Goal: Task Accomplishment & Management: Manage account settings

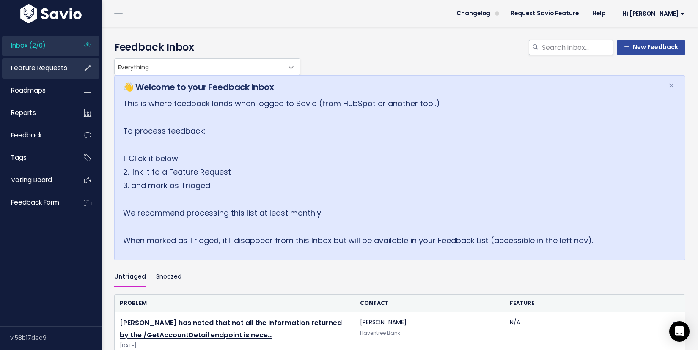
click at [38, 69] on span "Feature Requests" at bounding box center [39, 67] width 56 height 9
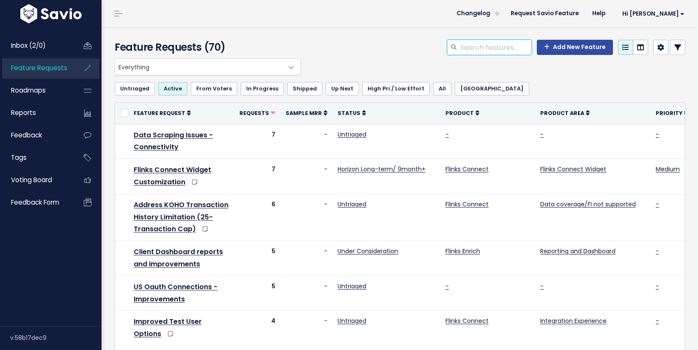
click at [496, 52] on input "search" at bounding box center [496, 47] width 72 height 15
type input "sso"
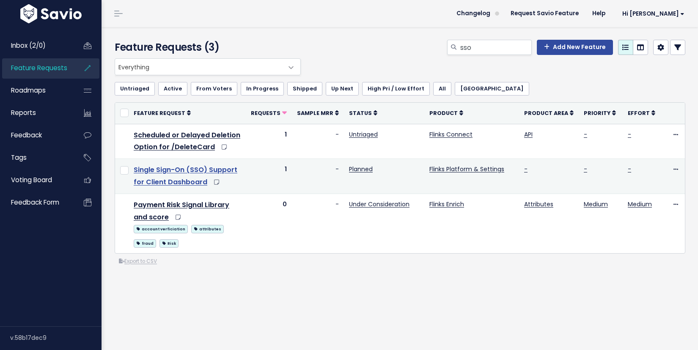
click at [172, 173] on link "Single Sign-On (SSO) Support for Client Dashboard" at bounding box center [186, 176] width 104 height 22
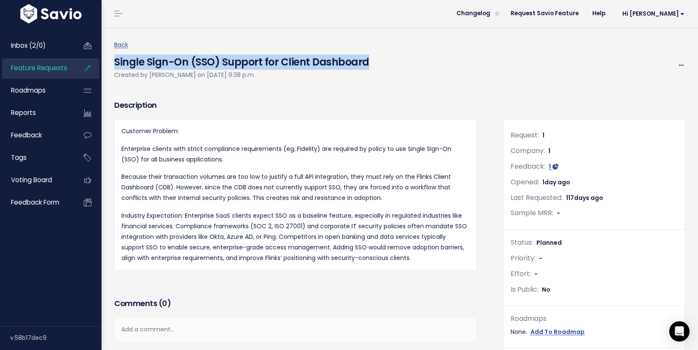
drag, startPoint x: 391, startPoint y: 59, endPoint x: 117, endPoint y: 60, distance: 273.4
click at [116, 58] on div "Single Sign-On (SSO) Support for Client Dashboard Created by Bianca Chamberland…" at bounding box center [399, 67] width 571 height 35
copy h4 "Single Sign-On (SSO) Support for Client Dashboard"
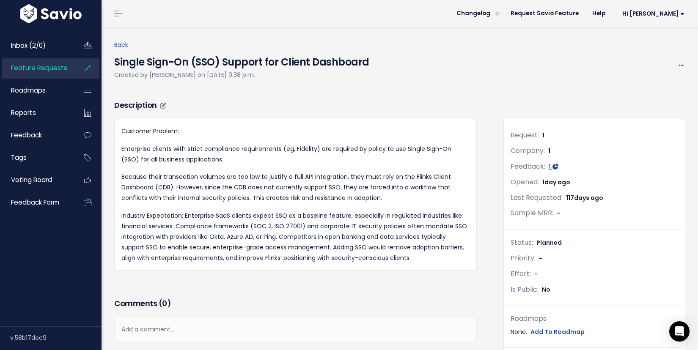
click at [295, 105] on h3 "Description" at bounding box center [295, 105] width 363 height 12
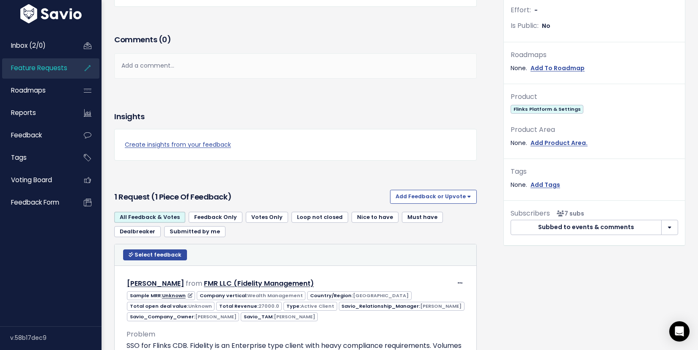
scroll to position [349, 0]
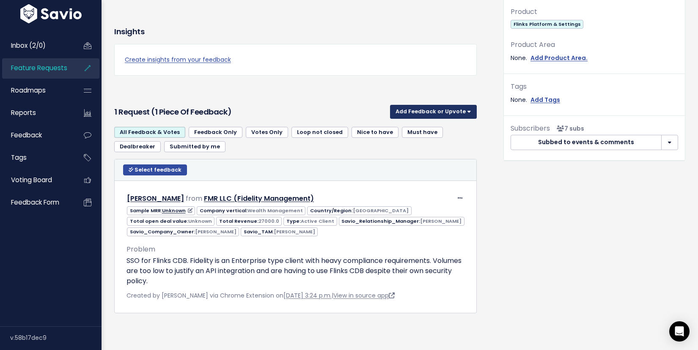
click at [444, 109] on button "Add Feedback or Upvote" at bounding box center [433, 112] width 87 height 14
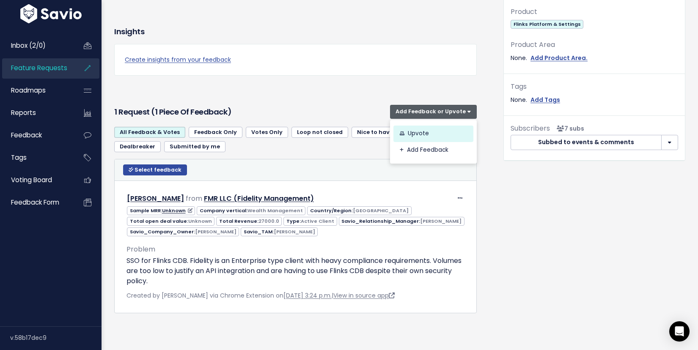
click at [440, 136] on link "Upvote" at bounding box center [434, 134] width 80 height 17
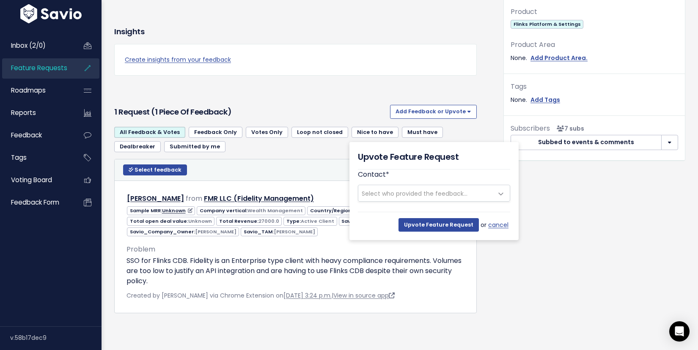
click at [442, 191] on span "Select who provided the feedback..." at bounding box center [415, 194] width 106 height 8
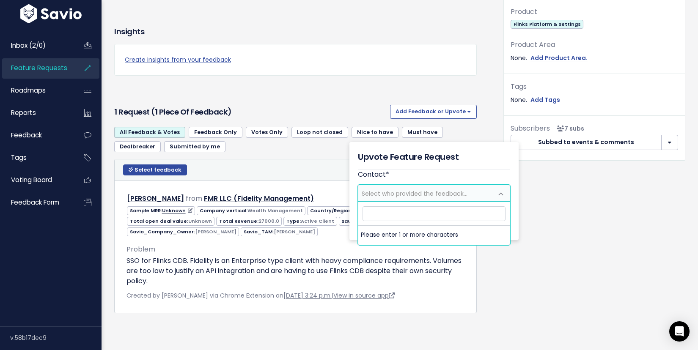
click at [563, 223] on div "Request: 1 Company: 1 Feedback: 1 Opened: 1 day ago Last Requested: 117 days ag…" at bounding box center [594, 37] width 195 height 576
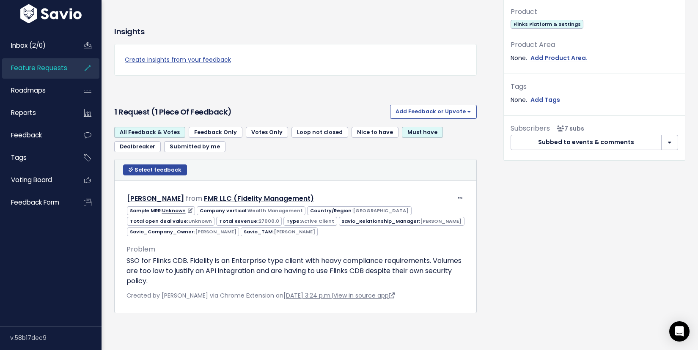
scroll to position [0, 0]
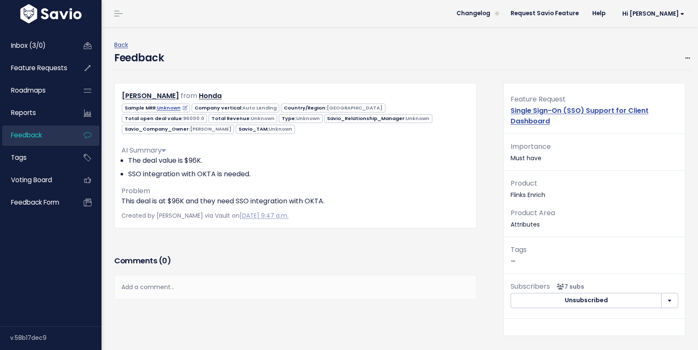
scroll to position [8, 0]
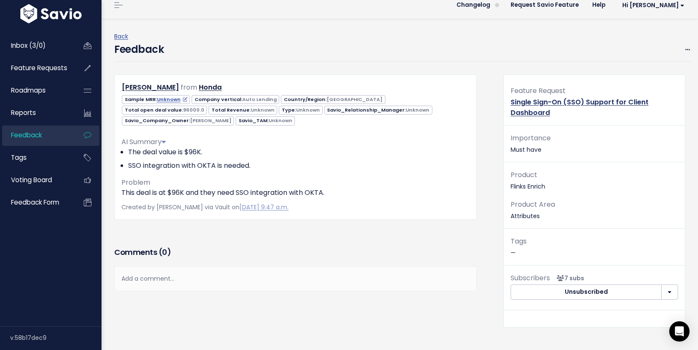
click at [538, 114] on link "Single Sign-On (SSO) Support for Client Dashboard" at bounding box center [580, 107] width 138 height 20
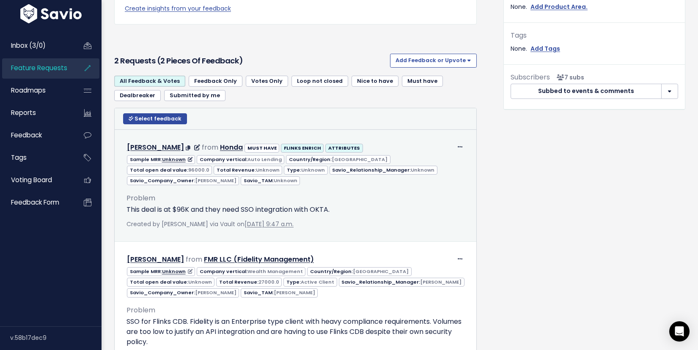
scroll to position [425, 0]
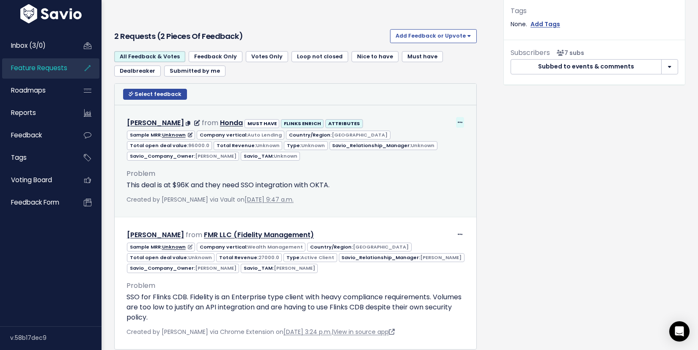
click at [462, 121] on icon at bounding box center [460, 123] width 5 height 6
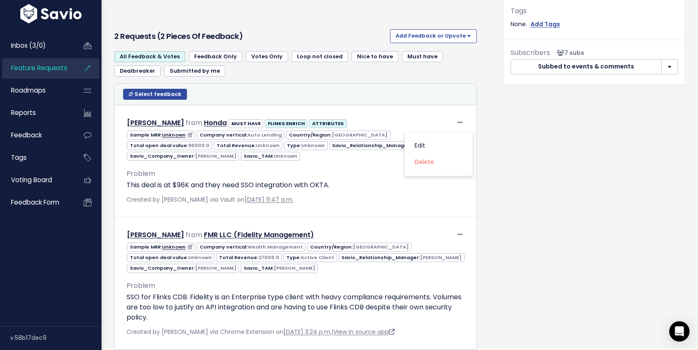
click at [563, 147] on div "Requests: 2 Companies: 2 Feedback: 2 Opened: [DATE] Last Requested: [DATE] Samp…" at bounding box center [594, 17] width 195 height 688
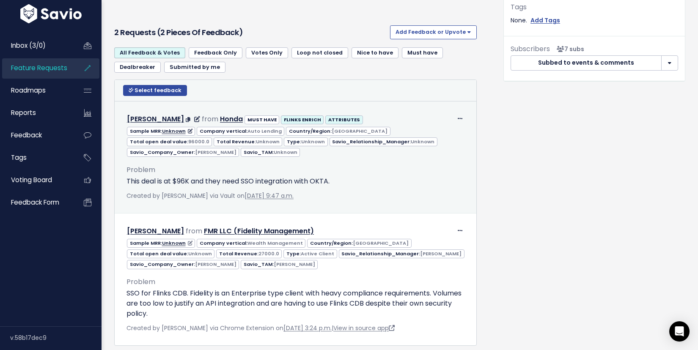
scroll to position [428, 0]
click at [461, 119] on icon at bounding box center [460, 120] width 5 height 6
click at [439, 141] on link "Edit" at bounding box center [438, 143] width 61 height 17
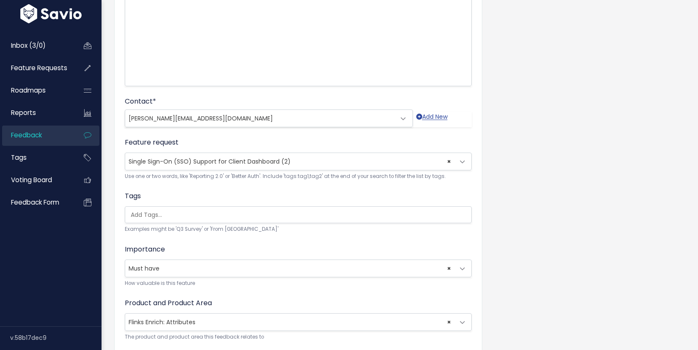
scroll to position [222, 0]
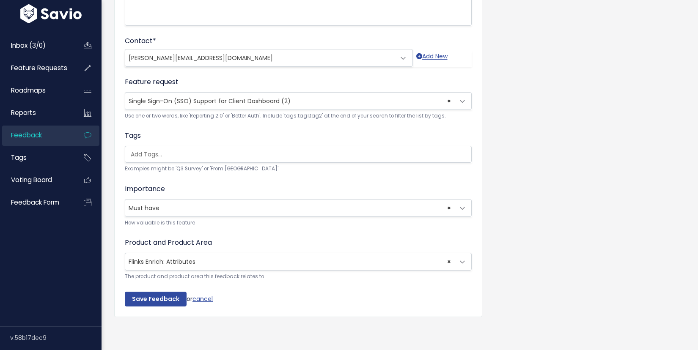
select select
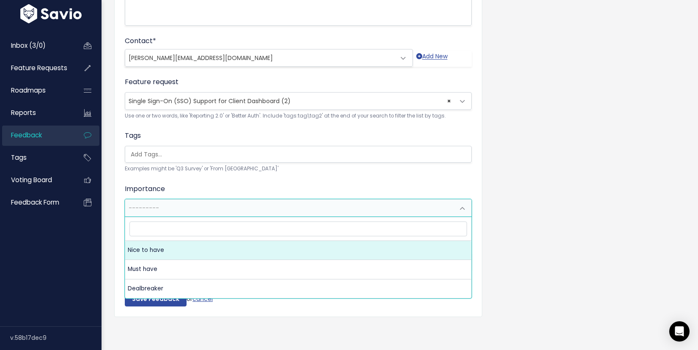
click at [536, 194] on div "Customer Problem * This deal is at $96K and they need SSO integration with OKTA…" at bounding box center [400, 86] width 584 height 501
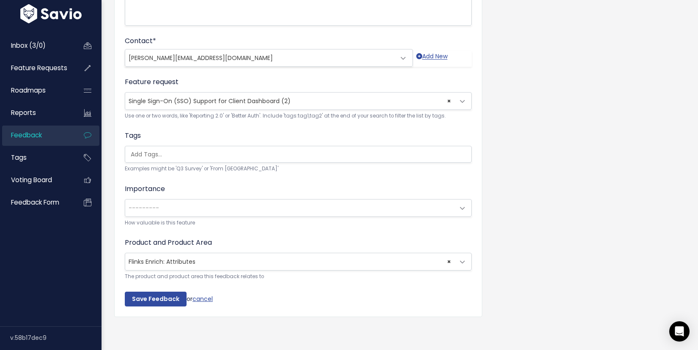
click at [325, 207] on span "---------" at bounding box center [289, 208] width 329 height 17
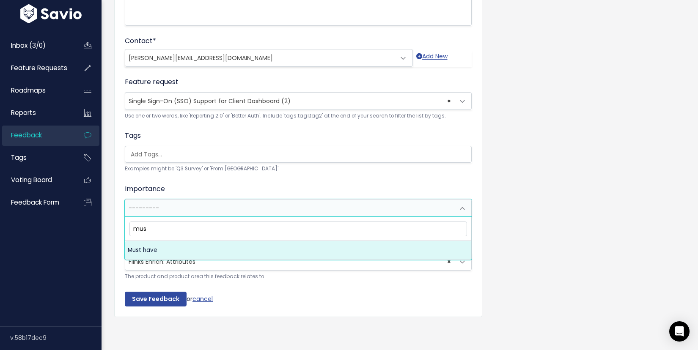
type input "mus"
select select "MUST_HAVE"
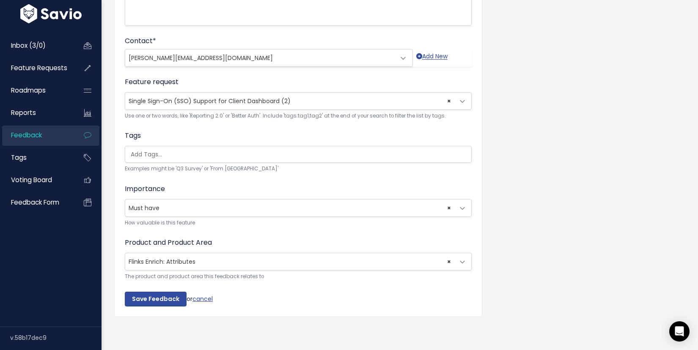
select select
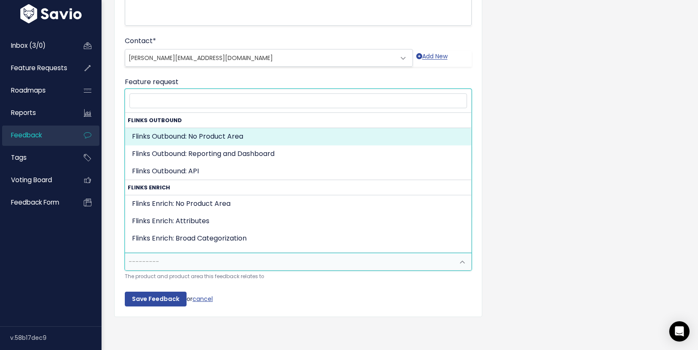
click at [366, 314] on div "Customer Problem * This deal is at $96K and they need SSO integration with OKTA…" at bounding box center [298, 80] width 368 height 474
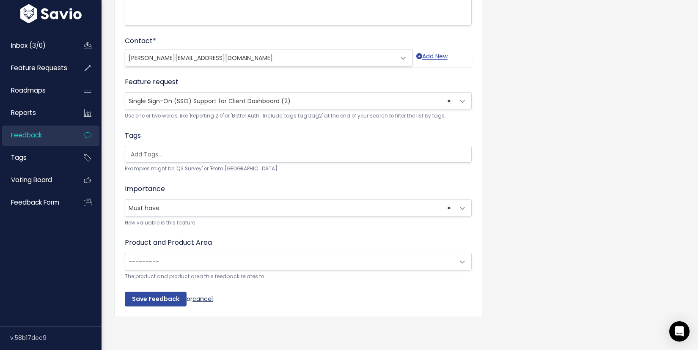
click at [211, 298] on link "cancel" at bounding box center [203, 299] width 20 height 8
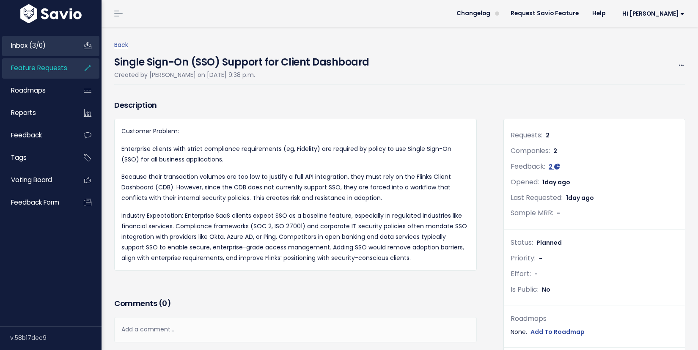
click at [36, 46] on span "Inbox (3/0)" at bounding box center [28, 45] width 35 height 9
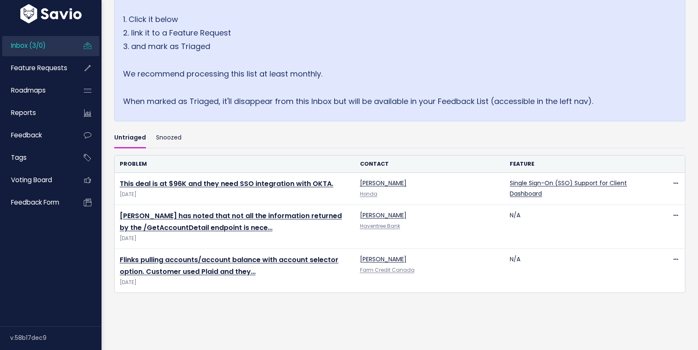
scroll to position [140, 0]
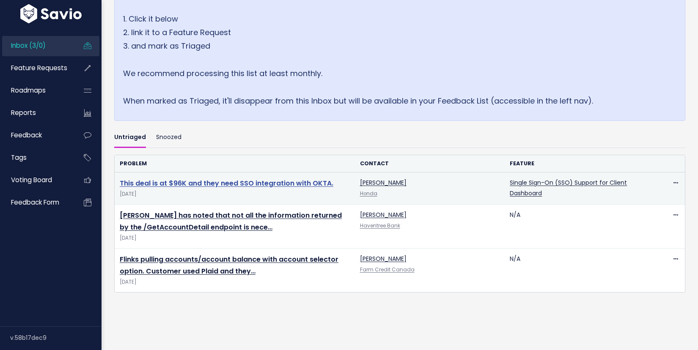
click at [304, 185] on link "This deal is at $96K and they need SSO integration with OKTA." at bounding box center [227, 184] width 214 height 10
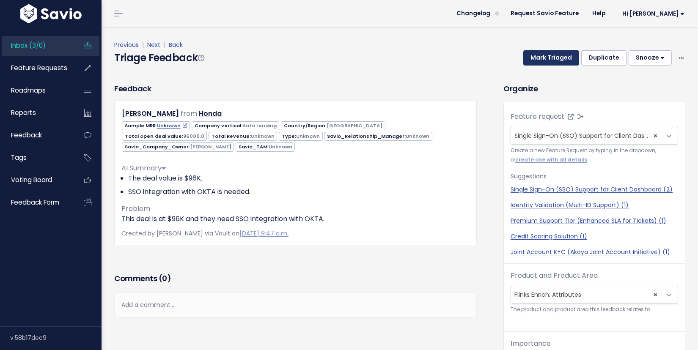
click at [555, 61] on button "Mark Triaged" at bounding box center [552, 57] width 56 height 15
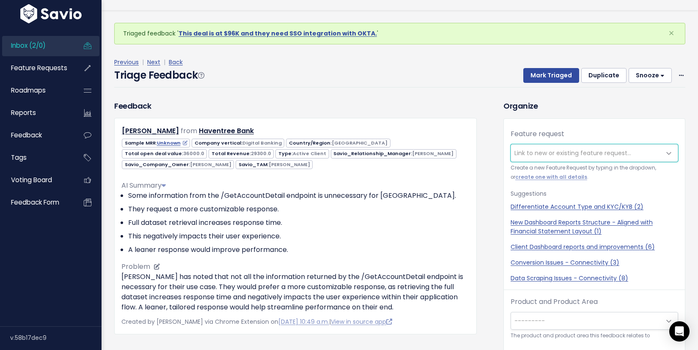
scroll to position [28, 0]
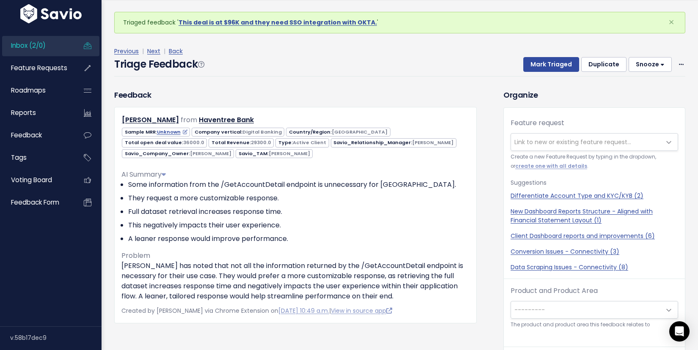
click at [48, 50] on link "Inbox (2/0)" at bounding box center [36, 45] width 68 height 19
